Goal: Task Accomplishment & Management: Manage account settings

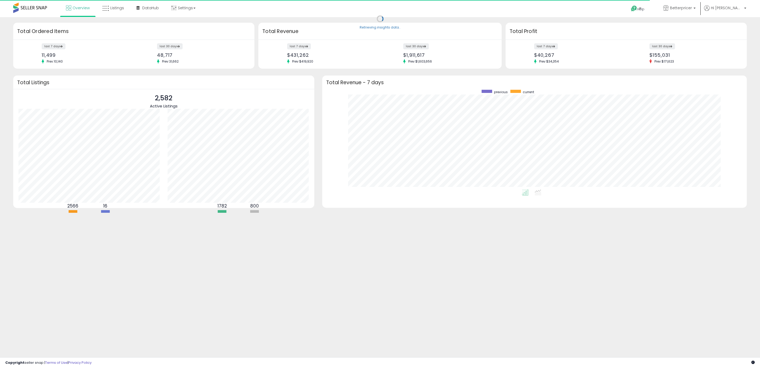
scroll to position [100, 414]
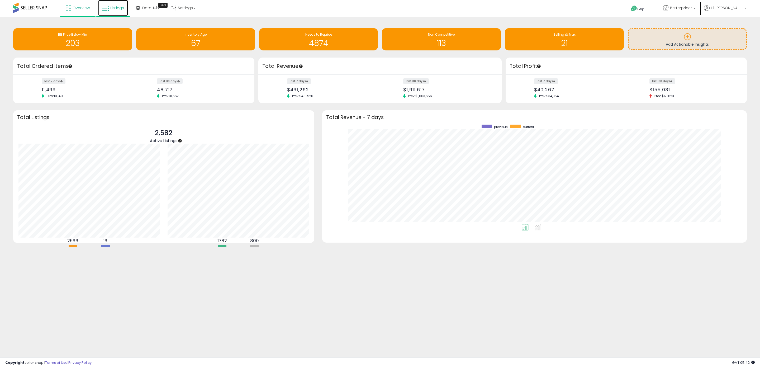
click at [112, 4] on link "Listings" at bounding box center [113, 8] width 30 height 16
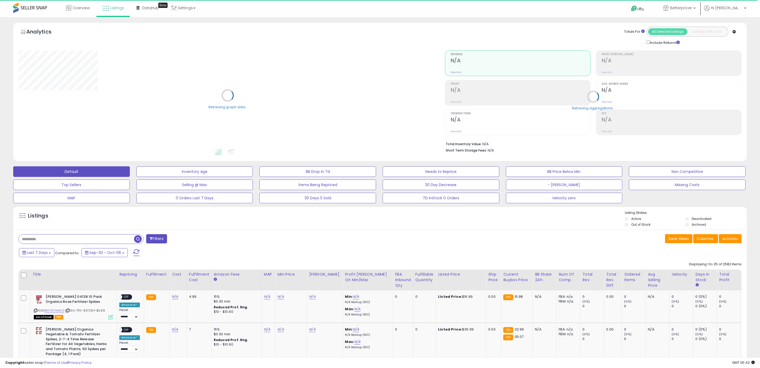
click at [78, 242] on input "text" at bounding box center [76, 238] width 115 height 9
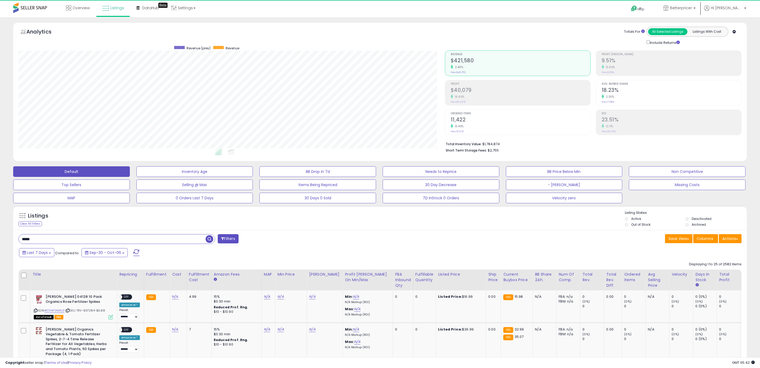
scroll to position [108, 426]
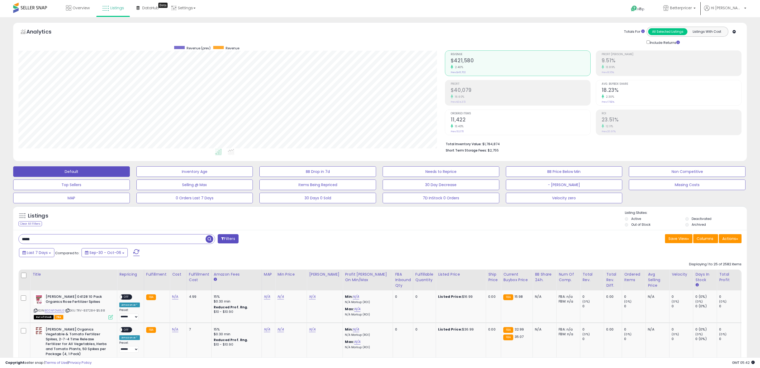
type input "*****"
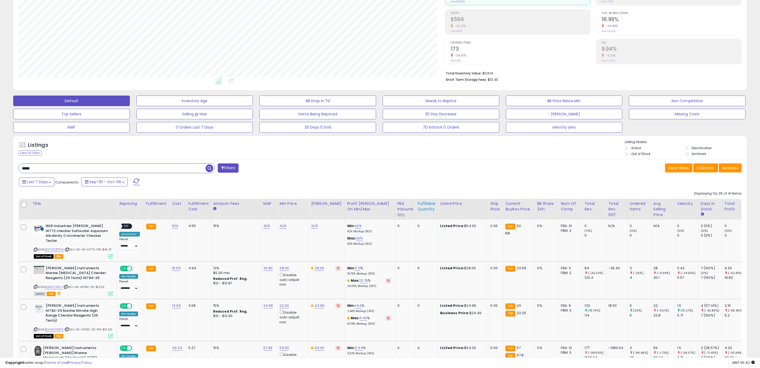
click at [417, 208] on div "Fulfillable Quantity" at bounding box center [426, 206] width 18 height 11
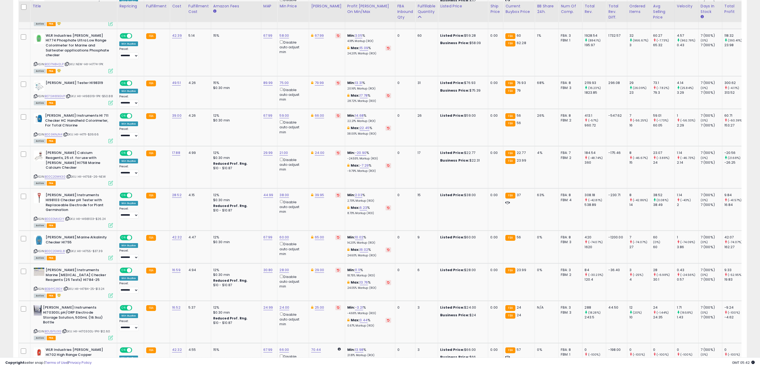
scroll to position [304, 0]
click at [282, 114] on link "59.00" at bounding box center [283, 114] width 9 height 5
drag, startPoint x: 266, startPoint y: 96, endPoint x: 227, endPoint y: 91, distance: 39.6
type input "**"
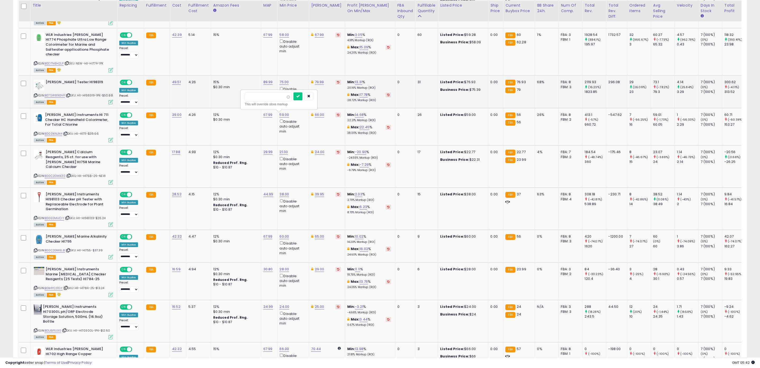
click button "submit" at bounding box center [297, 96] width 9 height 8
click at [283, 115] on link "56.00" at bounding box center [283, 114] width 9 height 5
drag, startPoint x: 270, startPoint y: 98, endPoint x: 205, endPoint y: 92, distance: 64.7
type input "*****"
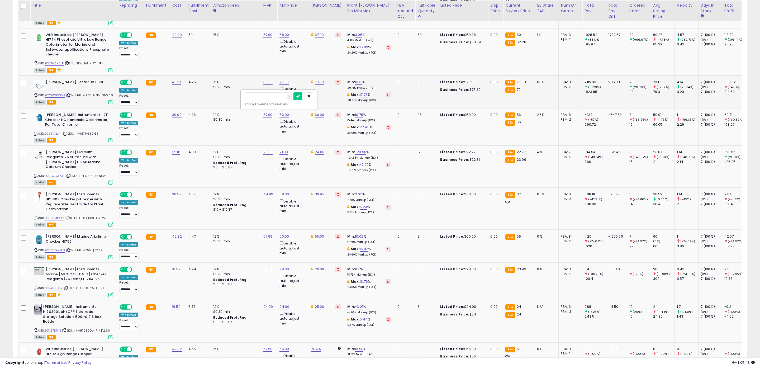
click button "submit" at bounding box center [297, 96] width 9 height 8
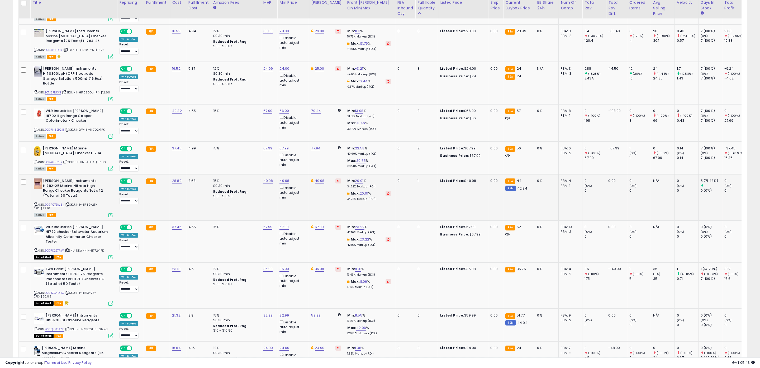
scroll to position [545, 0]
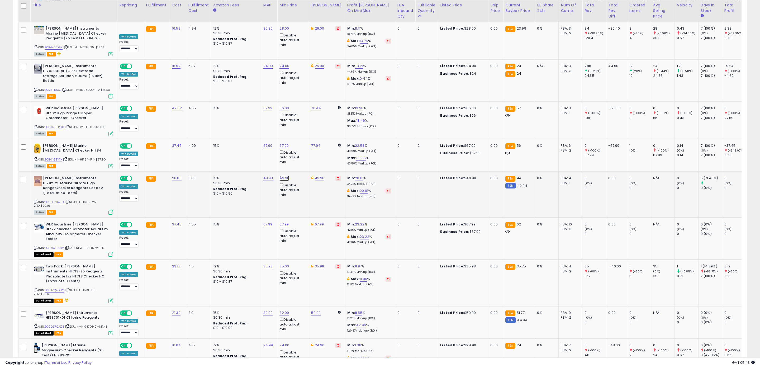
click at [280, 175] on link "49.98" at bounding box center [284, 177] width 10 height 5
drag, startPoint x: 269, startPoint y: 151, endPoint x: 202, endPoint y: 144, distance: 67.3
click at [202, 144] on tbody "HI774-25 Hanna Instruments Phosphate Ultra Low Range Checker HC Reagents (2 Set…" at bounding box center [445, 235] width 853 height 980
type input "*****"
click button "submit" at bounding box center [297, 149] width 9 height 8
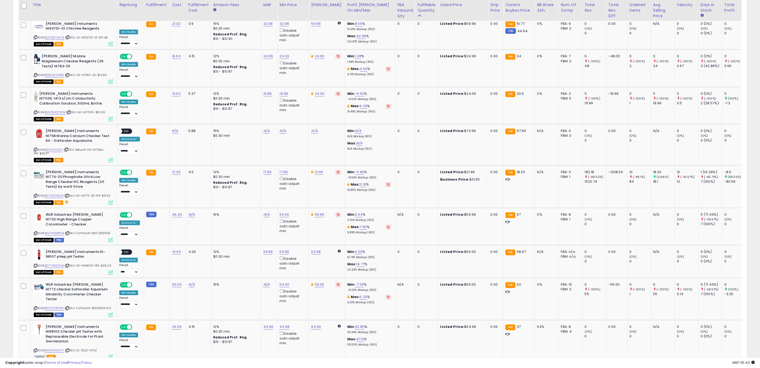
scroll to position [928, 0]
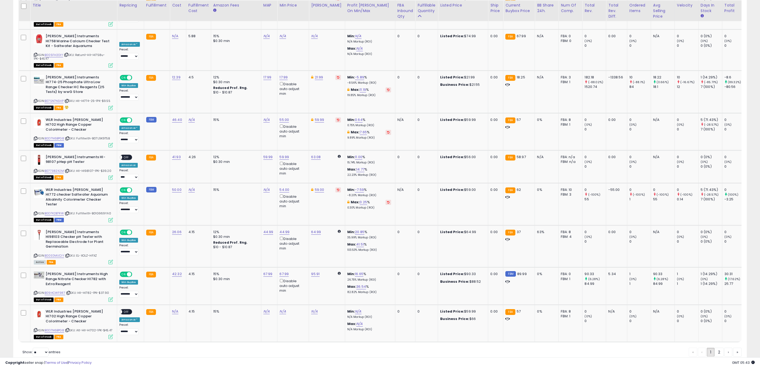
click at [717, 347] on link "2" at bounding box center [718, 351] width 9 height 9
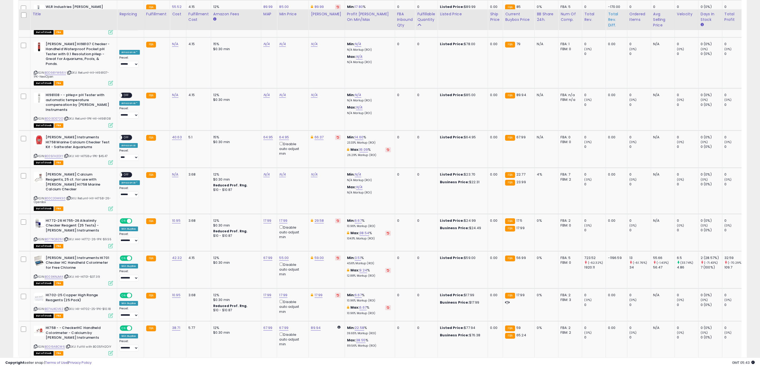
scroll to position [575, 0]
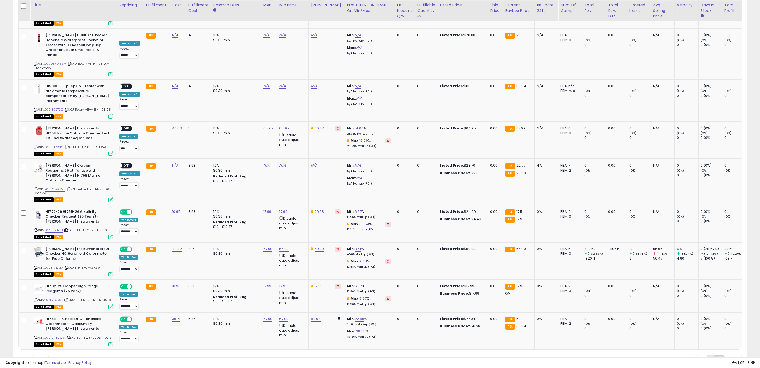
click at [708, 355] on link "1" at bounding box center [711, 359] width 8 height 9
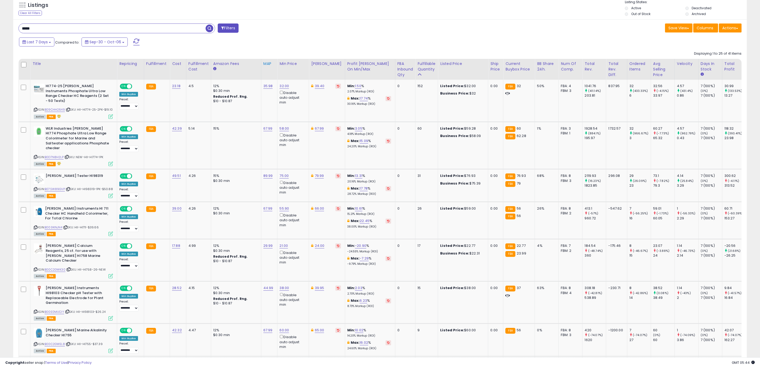
scroll to position [0, 0]
